Goal: Navigation & Orientation: Understand site structure

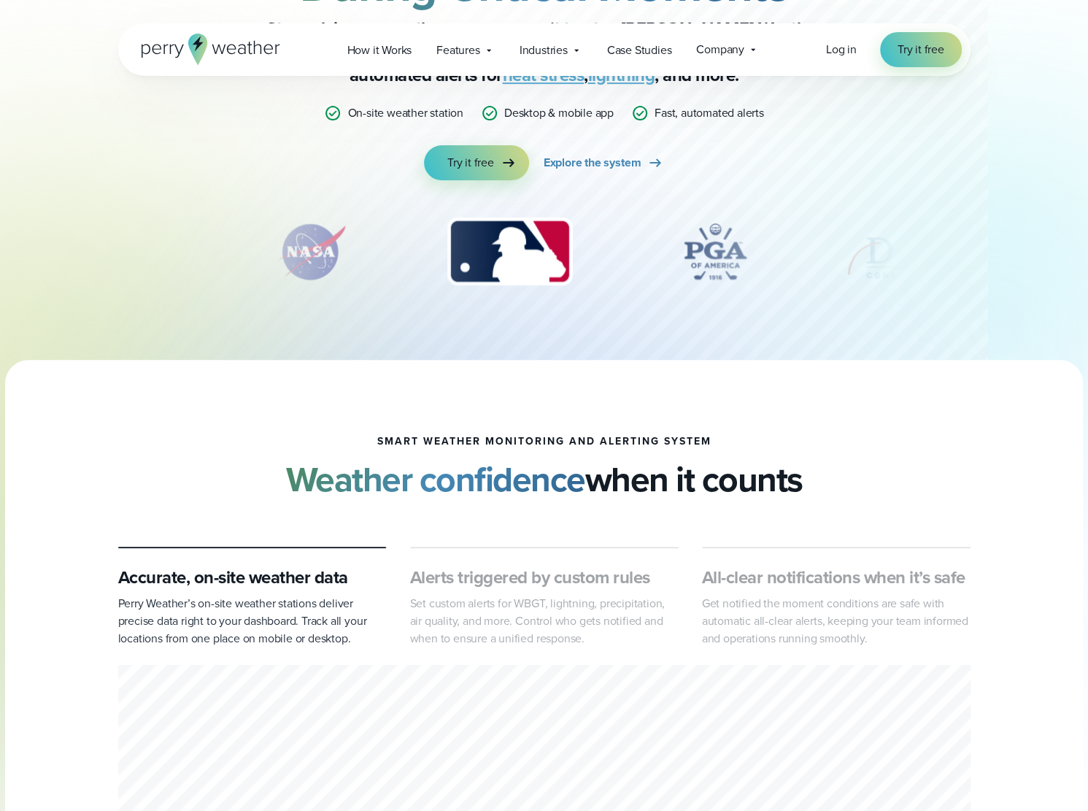
scroll to position [73, 0]
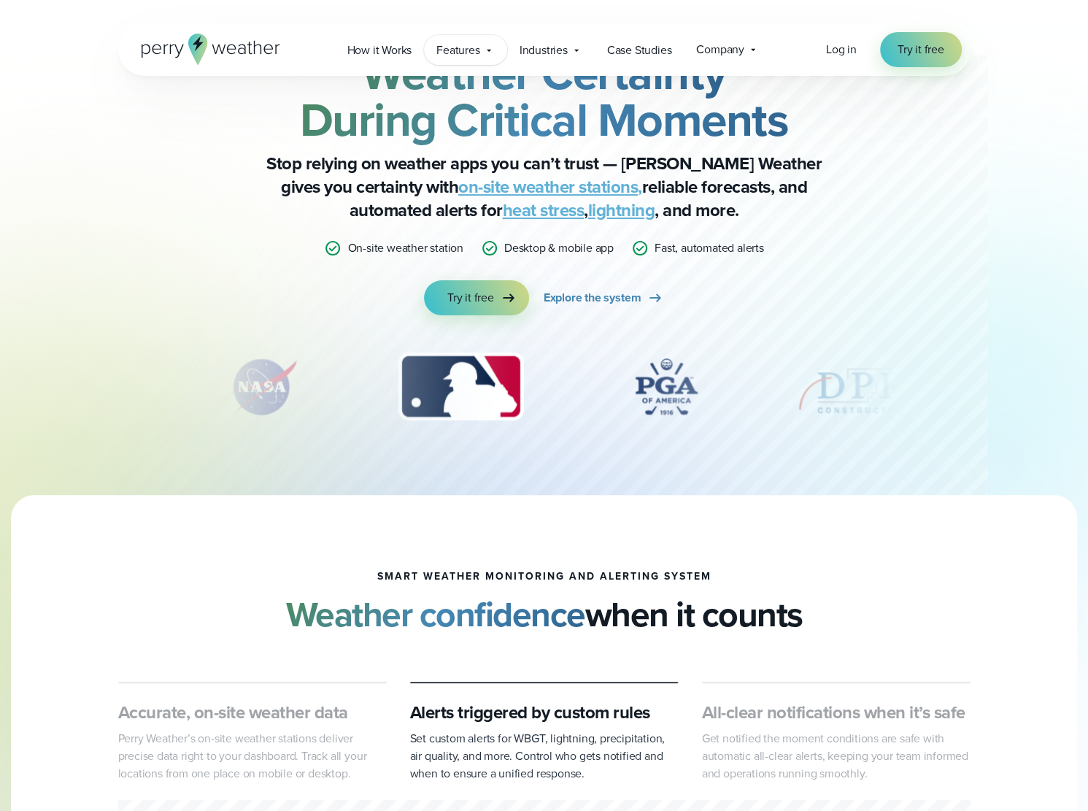
click at [477, 53] on span "Features" at bounding box center [457, 51] width 43 height 18
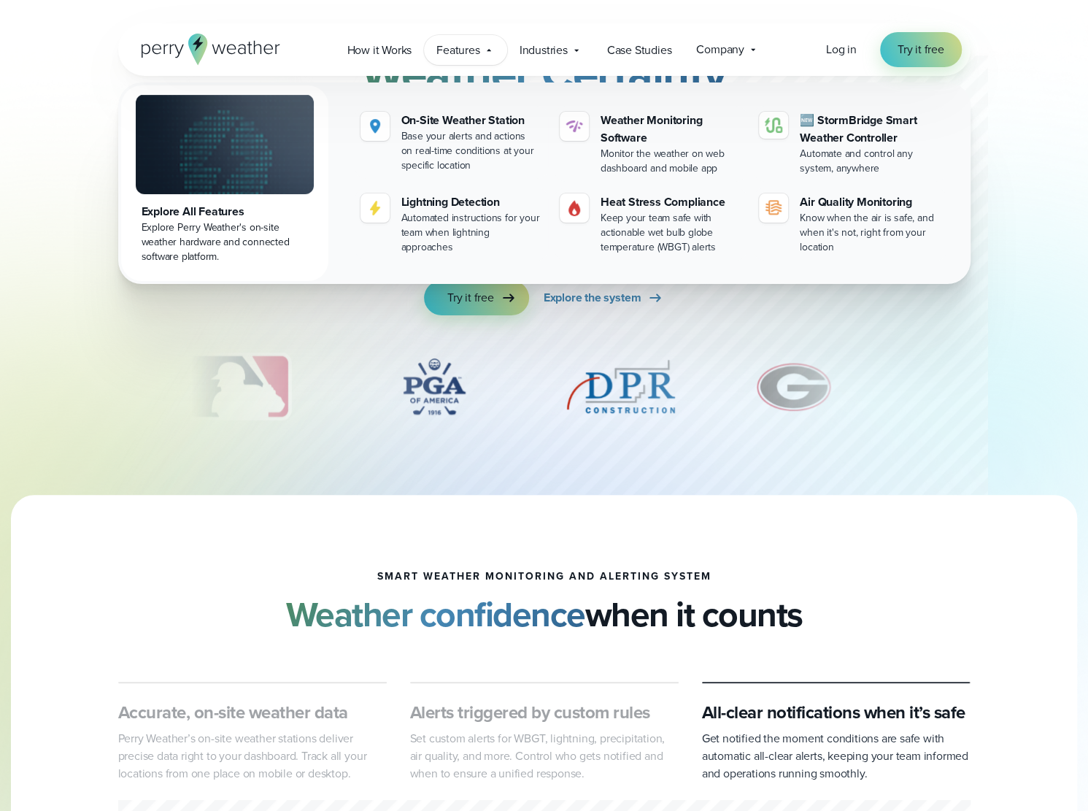
click at [220, 177] on img at bounding box center [225, 144] width 178 height 100
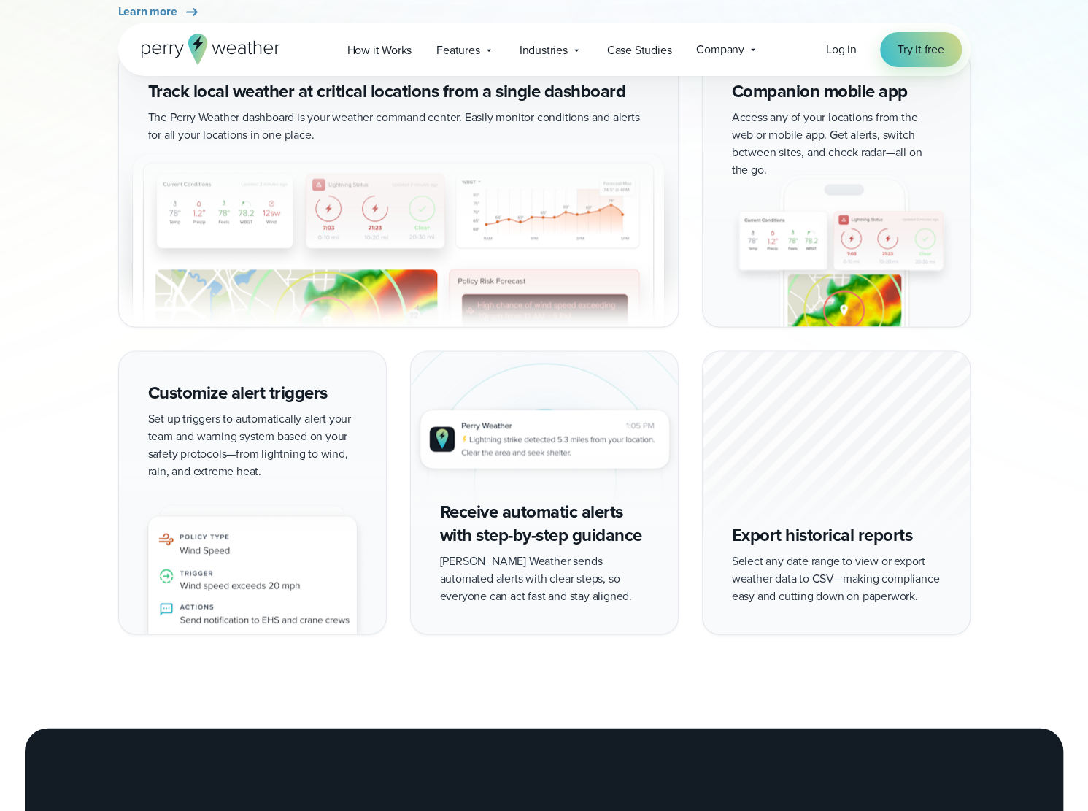
scroll to position [1459, 0]
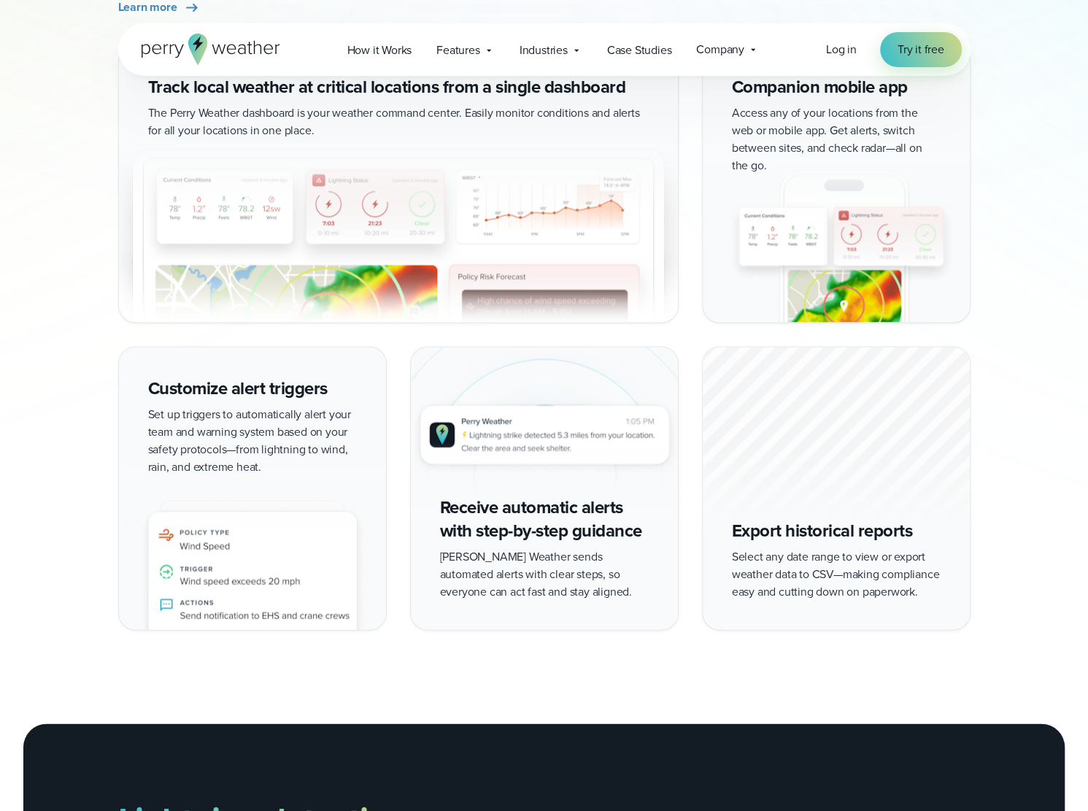
click at [336, 247] on img at bounding box center [398, 227] width 559 height 189
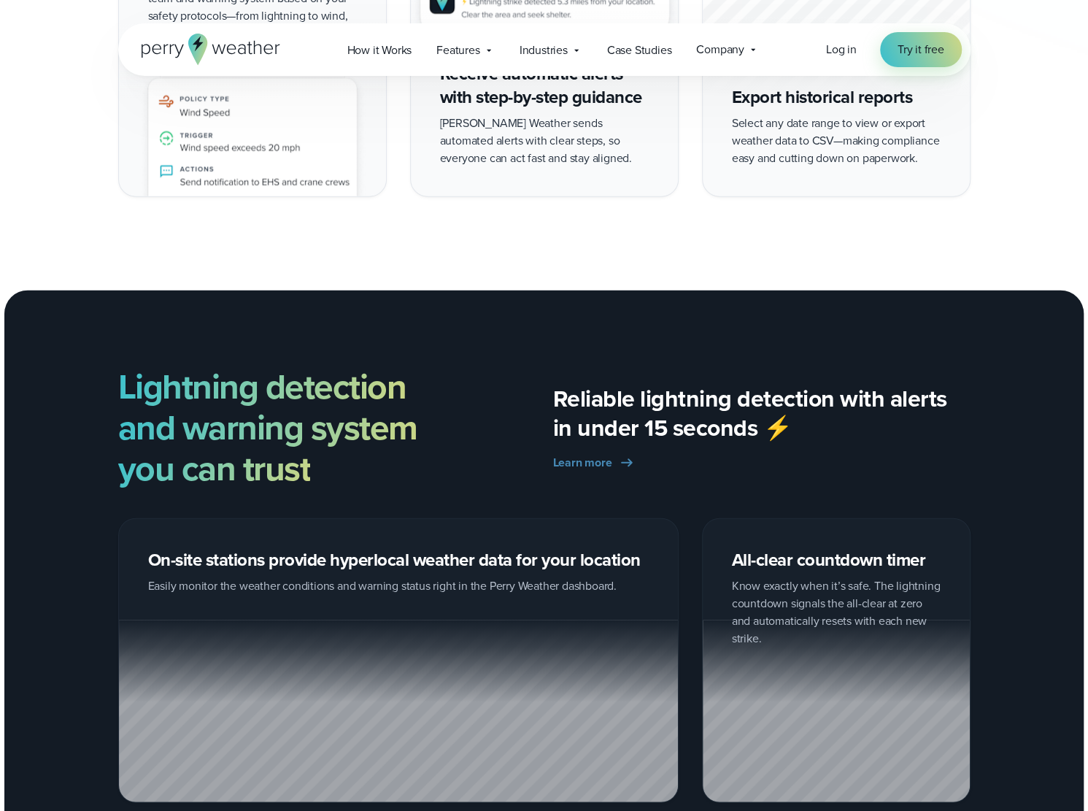
scroll to position [2262, 0]
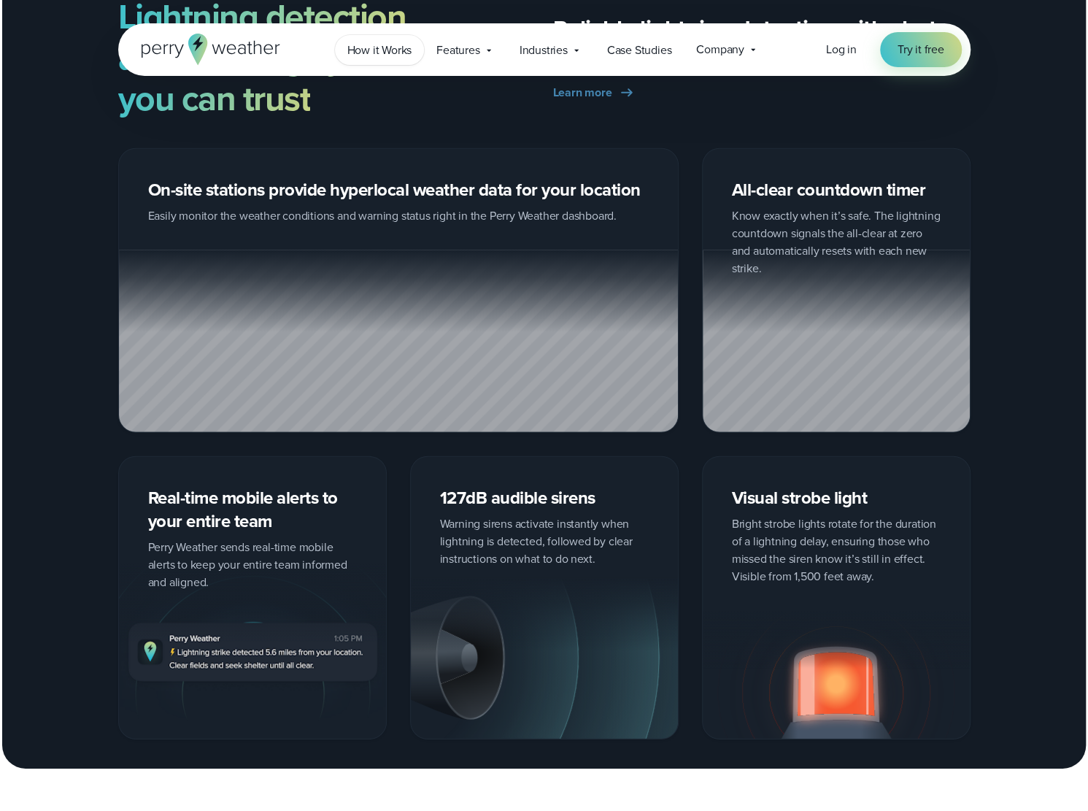
click at [381, 56] on span "How it Works" at bounding box center [379, 51] width 65 height 18
